Goal: Task Accomplishment & Management: Complete application form

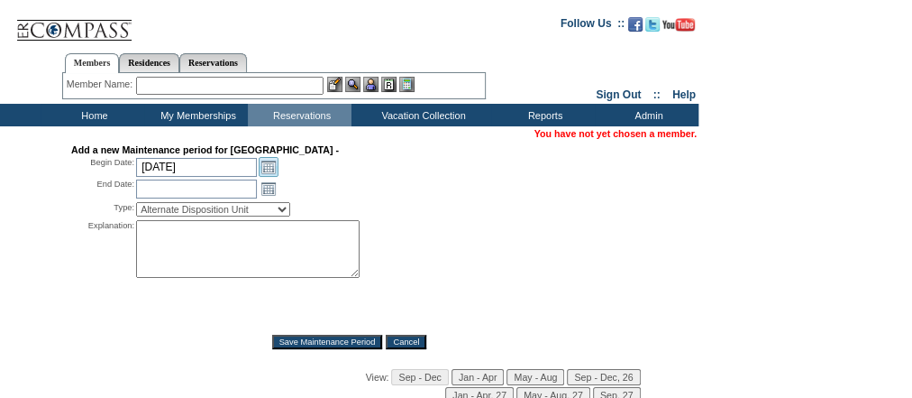
click at [270, 168] on link "Open the calendar popup." at bounding box center [269, 167] width 20 height 20
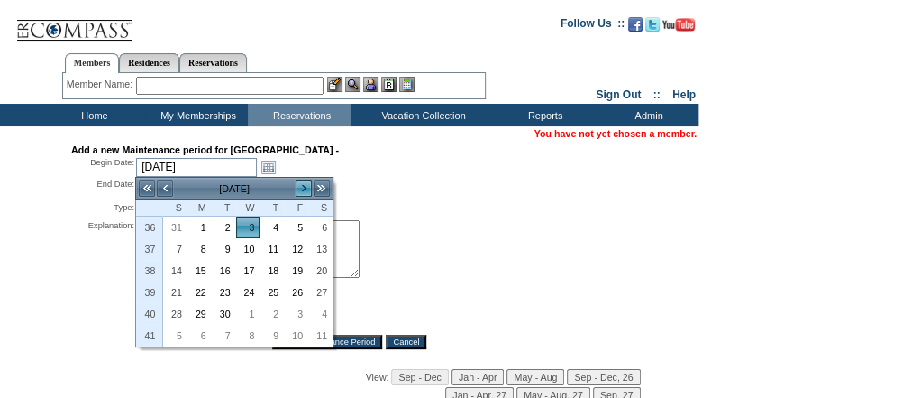
click at [307, 187] on link ">" at bounding box center [304, 188] width 18 height 18
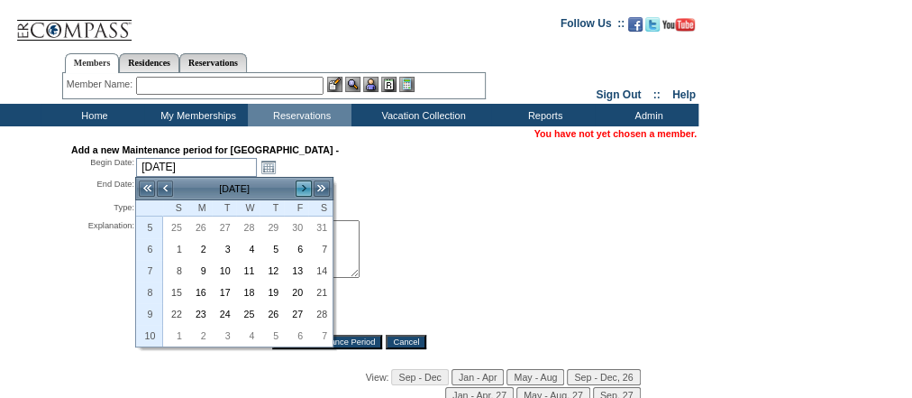
click at [307, 187] on link ">" at bounding box center [304, 188] width 18 height 18
click at [306, 186] on link ">" at bounding box center [304, 188] width 18 height 18
click at [328, 246] on link "9" at bounding box center [320, 249] width 23 height 20
type input "2026-05-09"
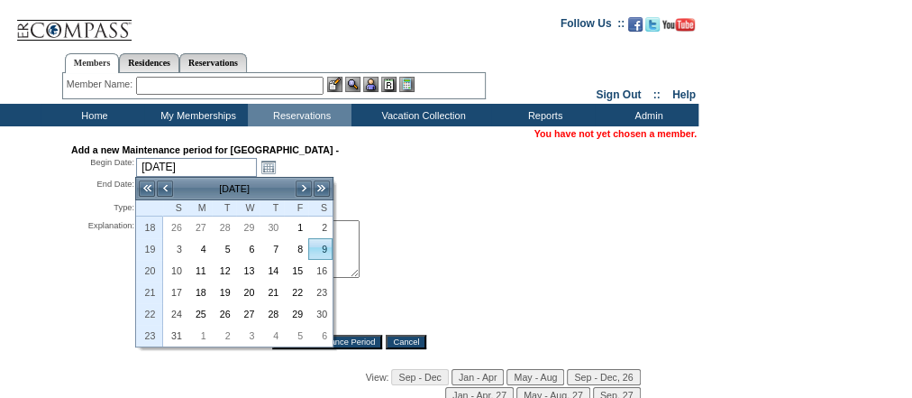
type input "2026-05-10"
type input "5/9/2026"
type input "5/10/2026"
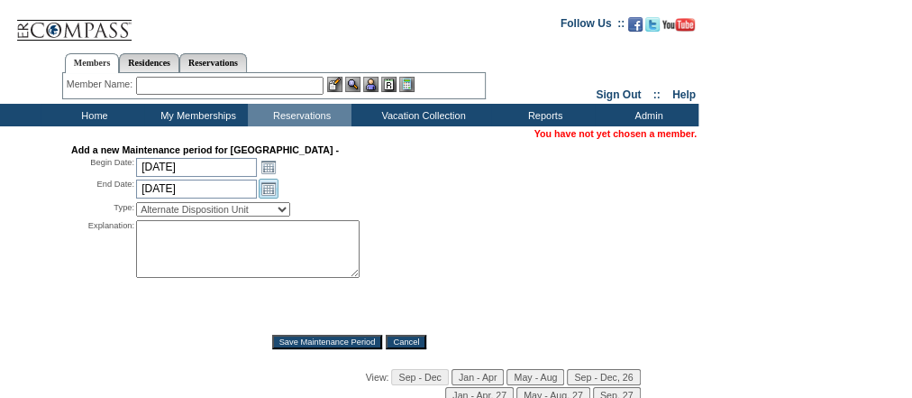
click at [270, 187] on link "Open the calendar popup." at bounding box center [269, 188] width 20 height 20
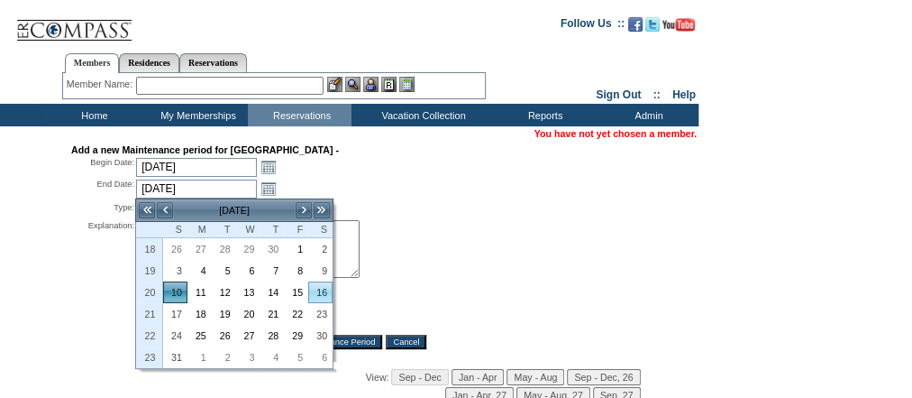
click at [322, 289] on link "16" at bounding box center [320, 292] width 23 height 20
type input "2026-05-16"
type input "5/16/2026"
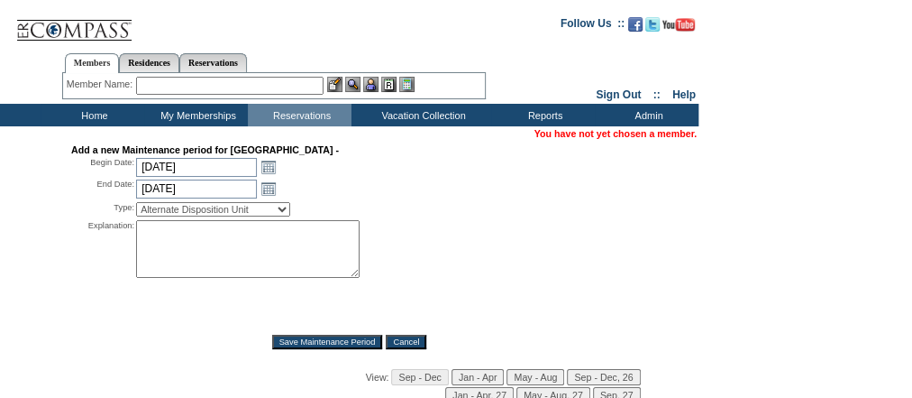
click at [454, 211] on div "Type: Alternate Disposition Unit Business Hold Disposition Exclusive Alliance P…" at bounding box center [349, 209] width 556 height 18
click at [281, 203] on select "Alternate Disposition Unit Business Hold Disposition Exclusive Alliance Partner…" at bounding box center [213, 209] width 154 height 14
select select "PropMaintOIALUnavailable"
click at [136, 202] on select "Alternate Disposition Unit Business Hold Disposition Exclusive Alliance Partner…" at bounding box center [213, 209] width 154 height 14
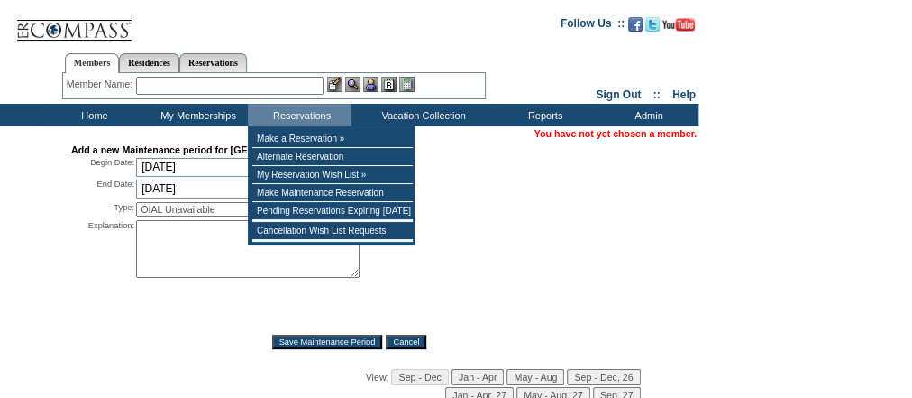
click at [217, 243] on textarea at bounding box center [248, 249] width 224 height 58
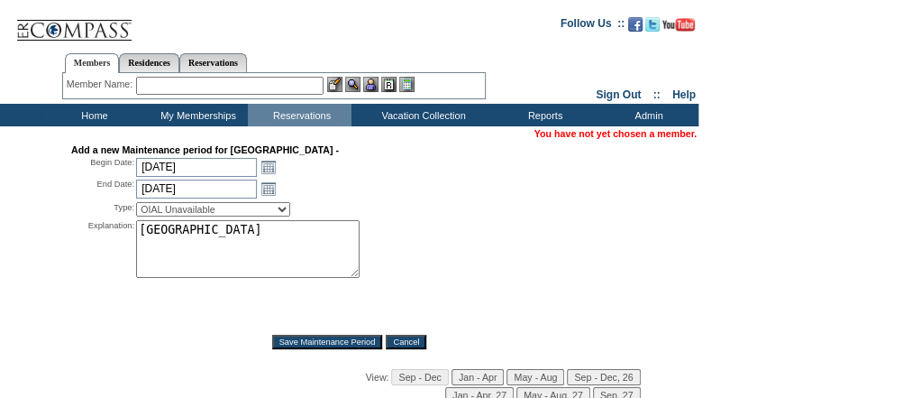
type textarea "Villa MS"
click at [336, 343] on input "Save Maintenance Period" at bounding box center [327, 341] width 111 height 14
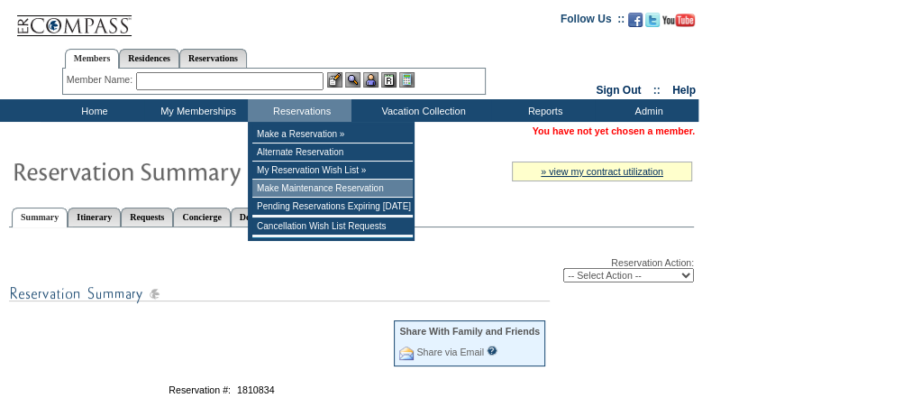
click at [347, 187] on td "Make Maintenance Reservation" at bounding box center [332, 188] width 160 height 18
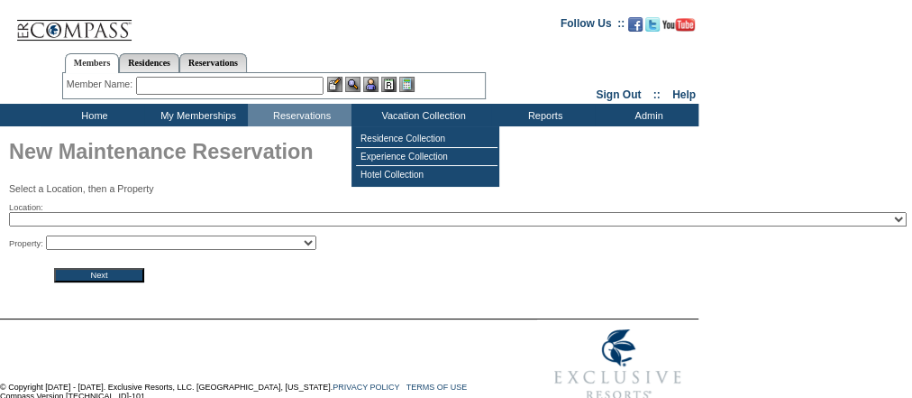
click at [190, 220] on select "2024 The Founders Cup - Eden Club Founders Cup 2025 Kentucky Derby - 2025 Kentu…" at bounding box center [458, 219] width 898 height 14
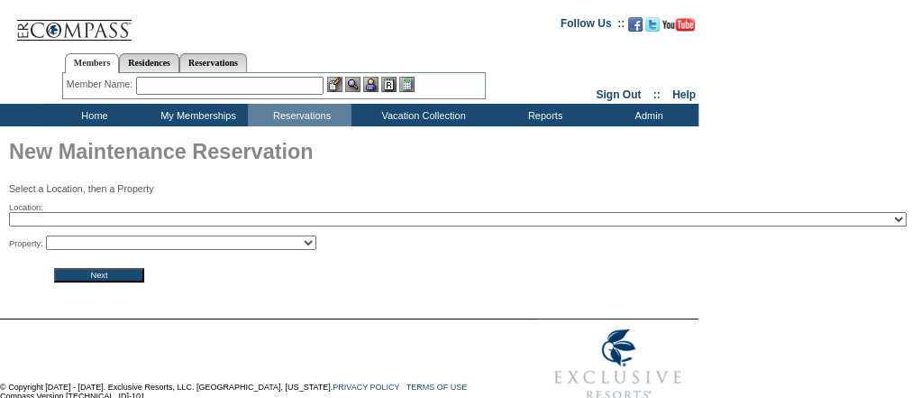
select select "302"
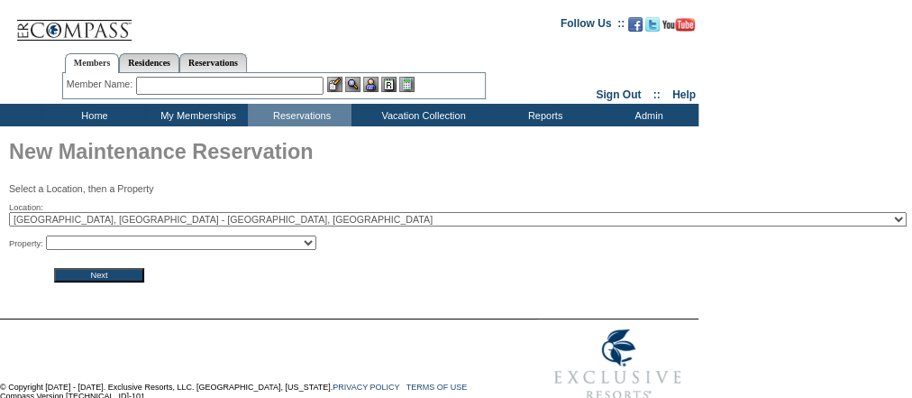
click at [9, 214] on select "2024 The Founders Cup - Eden Club Founders Cup 2025 Kentucky Derby - 2025 Kentu…" at bounding box center [458, 219] width 898 height 14
click at [135, 271] on input "Next" at bounding box center [99, 275] width 90 height 14
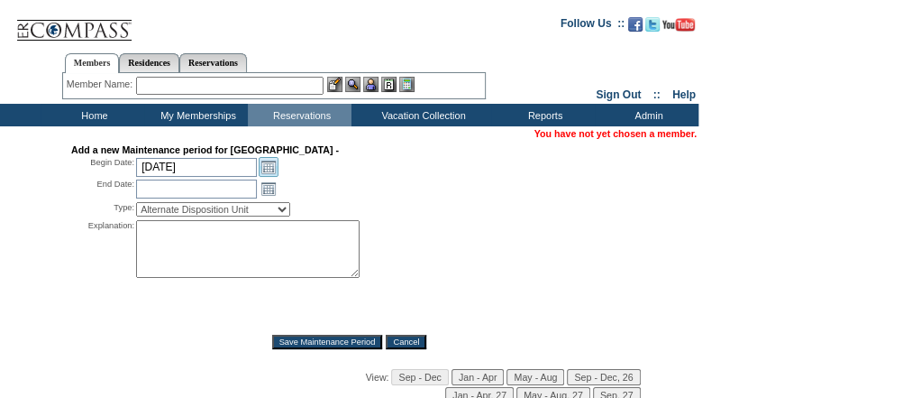
click at [270, 167] on link "Open the calendar popup." at bounding box center [269, 167] width 20 height 20
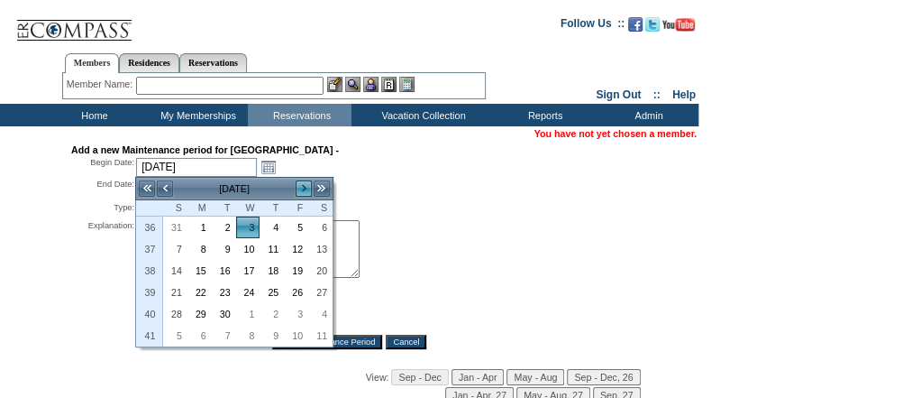
click at [300, 190] on link ">" at bounding box center [304, 188] width 18 height 18
click at [304, 187] on link ">" at bounding box center [304, 188] width 18 height 18
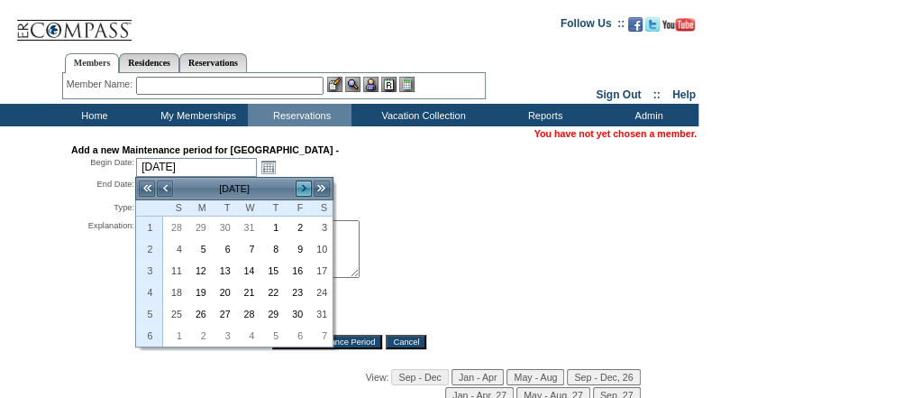
click at [304, 187] on link ">" at bounding box center [304, 188] width 18 height 18
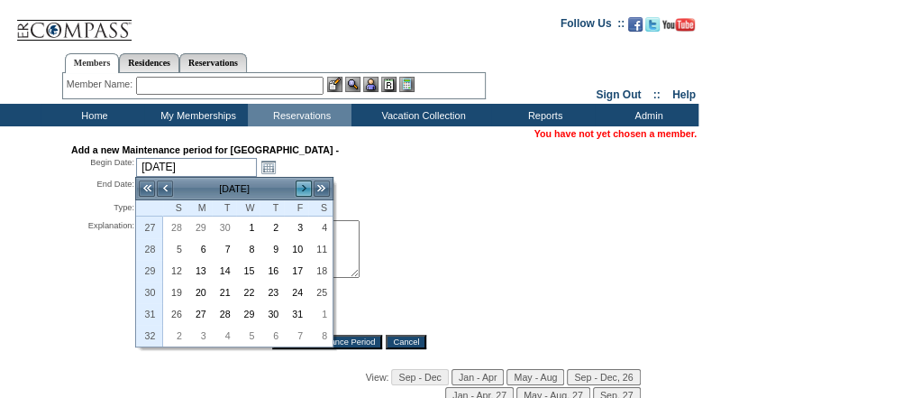
click at [304, 187] on link ">" at bounding box center [304, 188] width 18 height 18
click at [325, 242] on link "10" at bounding box center [320, 249] width 23 height 20
type input "2026-10-10"
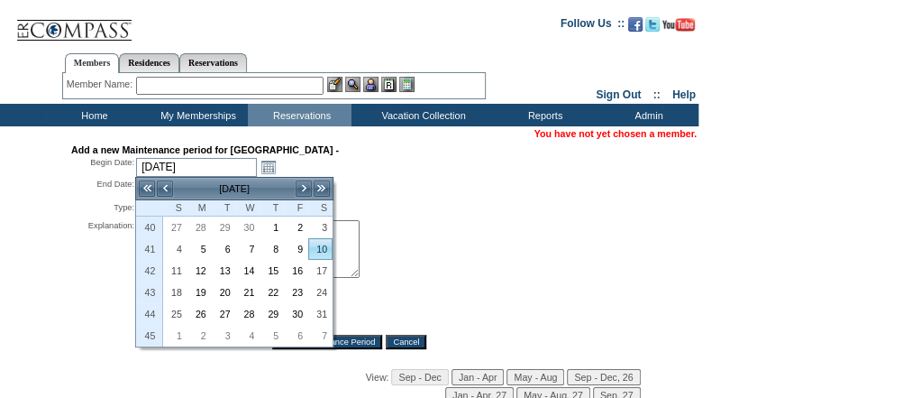
type input "2026-10-11"
type input "10/10/2026"
type input "10/11/2026"
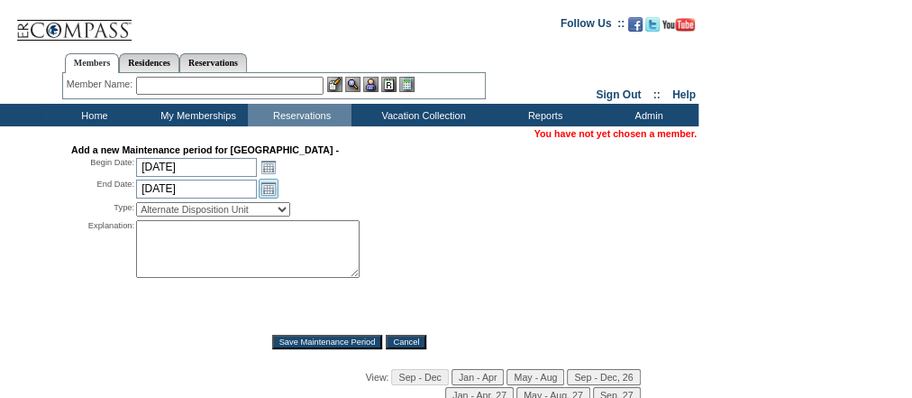
click at [265, 184] on link "Open the calendar popup." at bounding box center [269, 188] width 20 height 20
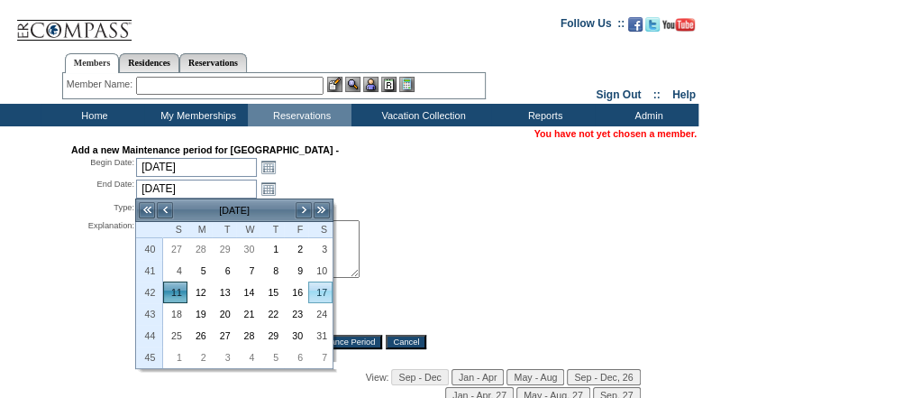
click at [322, 293] on link "17" at bounding box center [320, 292] width 23 height 20
type input "2026-10-17"
type input "10/17/2026"
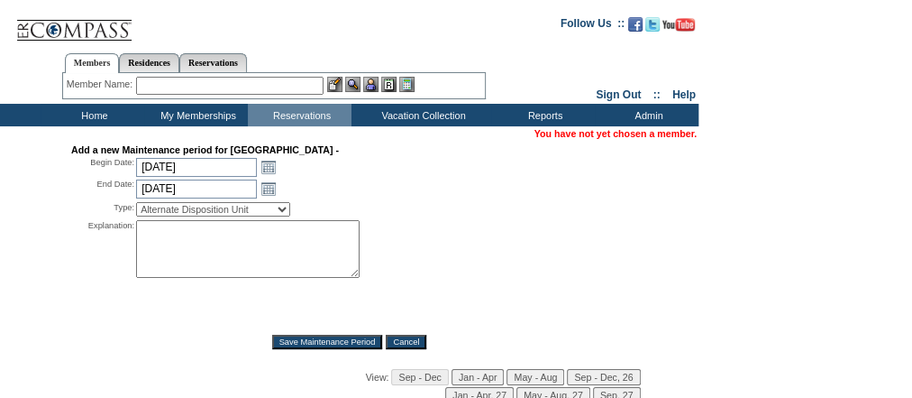
click at [452, 217] on div "Add a new Maintenance period for Villa Pendio - Begin Date: 2026-10-10 10/10/20…" at bounding box center [349, 246] width 556 height 205
drag, startPoint x: 279, startPoint y: 208, endPoint x: 270, endPoint y: 206, distance: 10.3
click at [279, 208] on select "Alternate Disposition Unit Business Hold Disposition Exclusive Alliance Partner…" at bounding box center [213, 209] width 154 height 14
select select "PropMaintOIALUnavailable"
click at [136, 202] on select "Alternate Disposition Unit Business Hold Disposition Exclusive Alliance Partner…" at bounding box center [213, 209] width 154 height 14
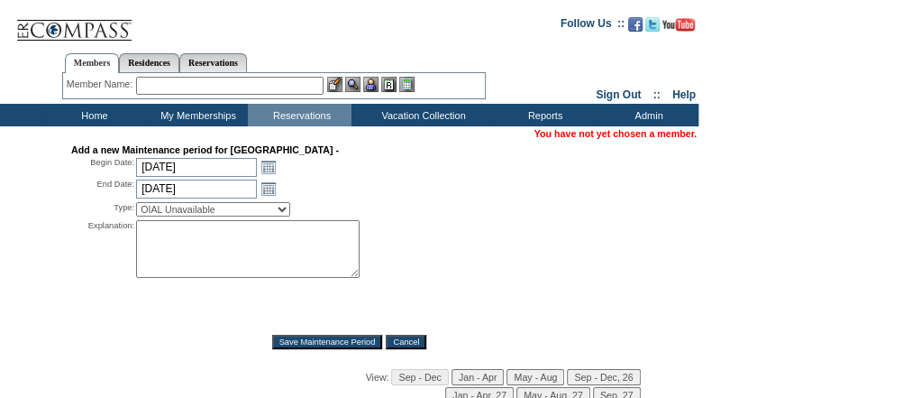
click at [223, 256] on textarea at bounding box center [248, 249] width 224 height 58
type textarea "Villa MS"
click at [349, 338] on input "Save Maintenance Period" at bounding box center [327, 341] width 111 height 14
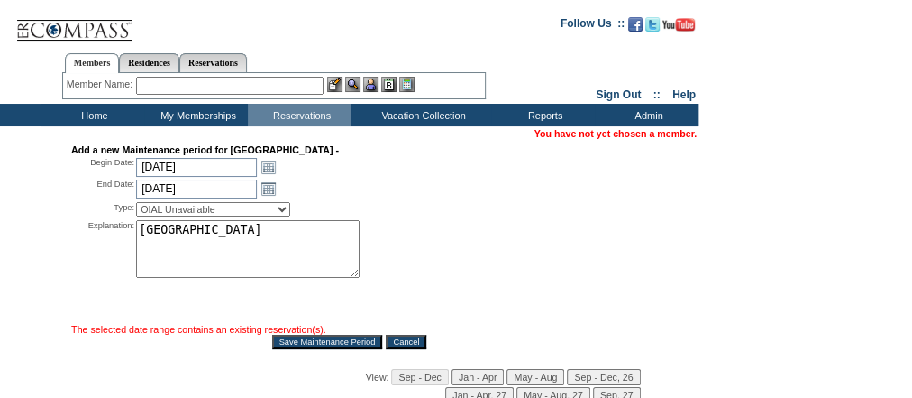
click at [102, 114] on td "Home" at bounding box center [93, 115] width 104 height 23
